Goal: Connect with others: Connect with others

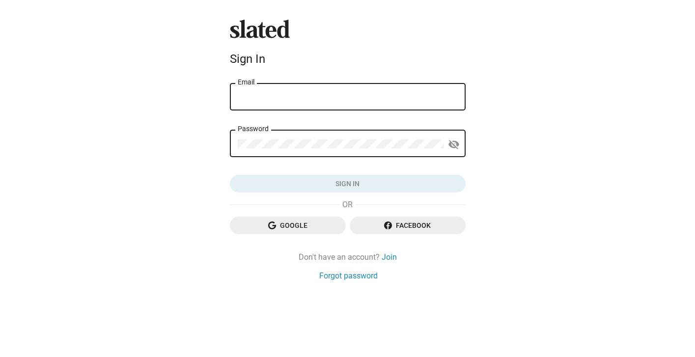
click at [348, 92] on div "Email" at bounding box center [348, 96] width 220 height 29
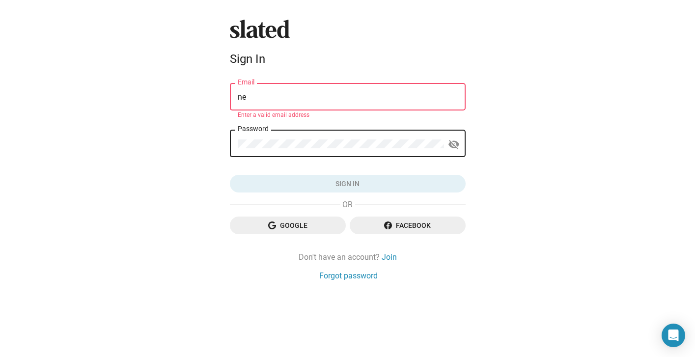
type input "[EMAIL_ADDRESS][DOMAIN_NAME]"
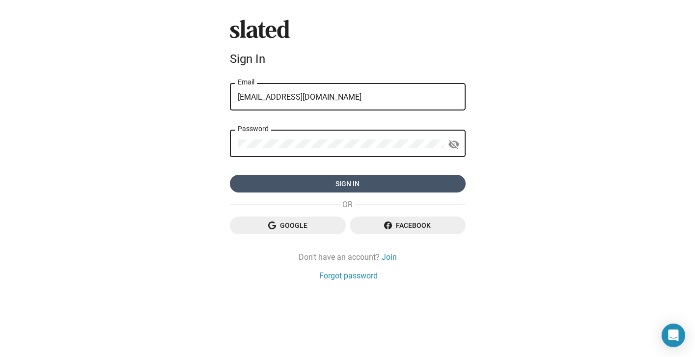
click at [359, 187] on span "Sign in" at bounding box center [348, 184] width 220 height 18
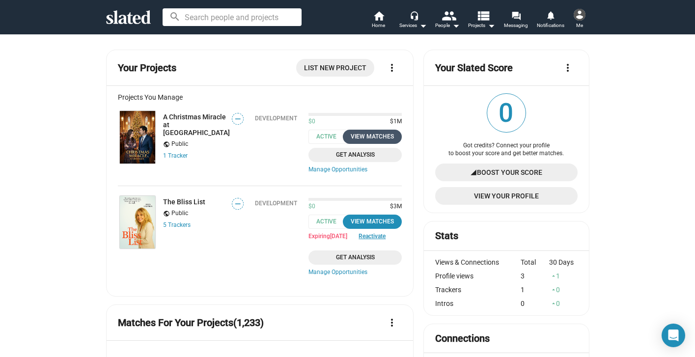
click at [375, 134] on div "View Matches" at bounding box center [373, 137] width 48 height 10
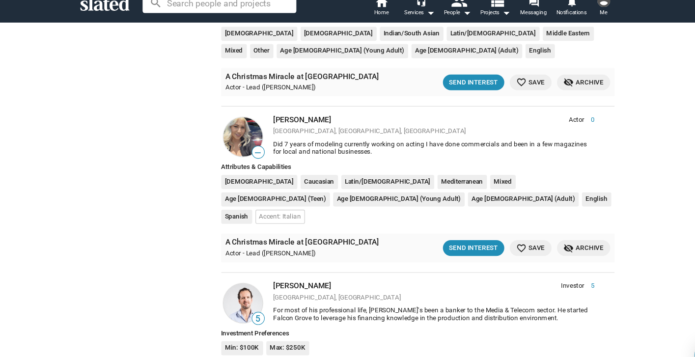
scroll to position [3085, 0]
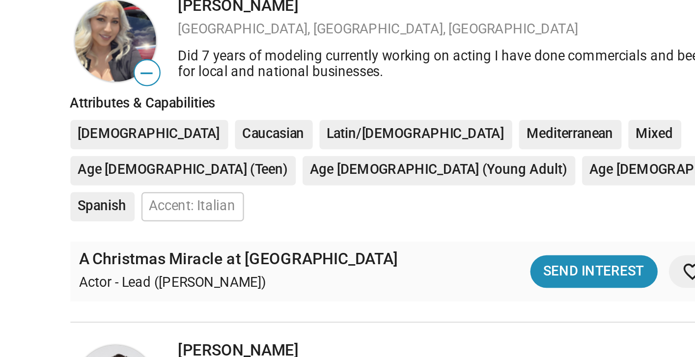
click at [361, 300] on div "Investment Preferences" at bounding box center [412, 303] width 356 height 7
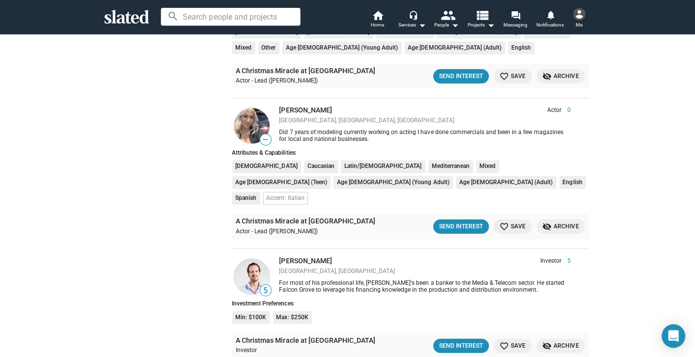
scroll to position [0, 0]
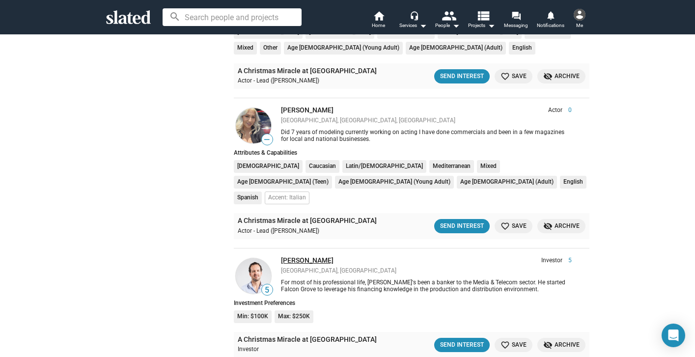
click at [305, 256] on link "[PERSON_NAME]" at bounding box center [307, 260] width 53 height 8
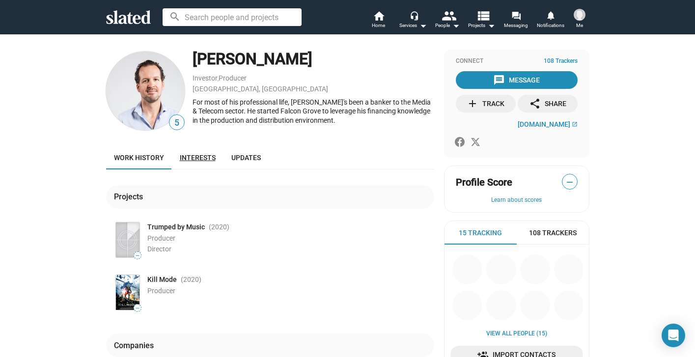
click at [196, 154] on span "Interests" at bounding box center [198, 158] width 36 height 8
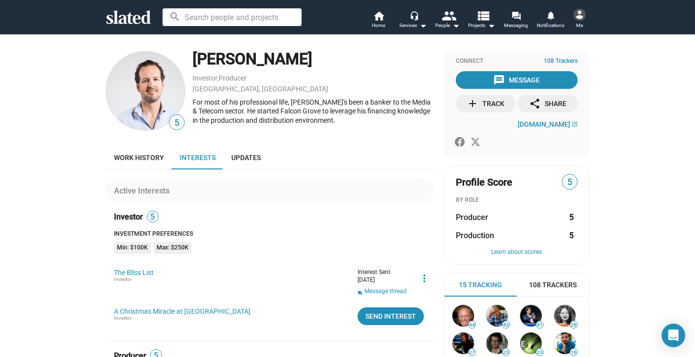
click at [579, 20] on span "Me" at bounding box center [579, 26] width 7 height 12
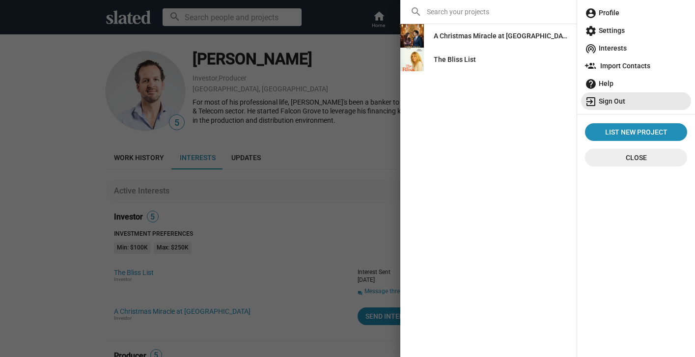
click at [609, 99] on span "exit_to_app Sign Out" at bounding box center [636, 101] width 102 height 18
click at [609, 102] on span "exit_to_app Sign Out" at bounding box center [636, 101] width 102 height 18
